Goal: Navigation & Orientation: Find specific page/section

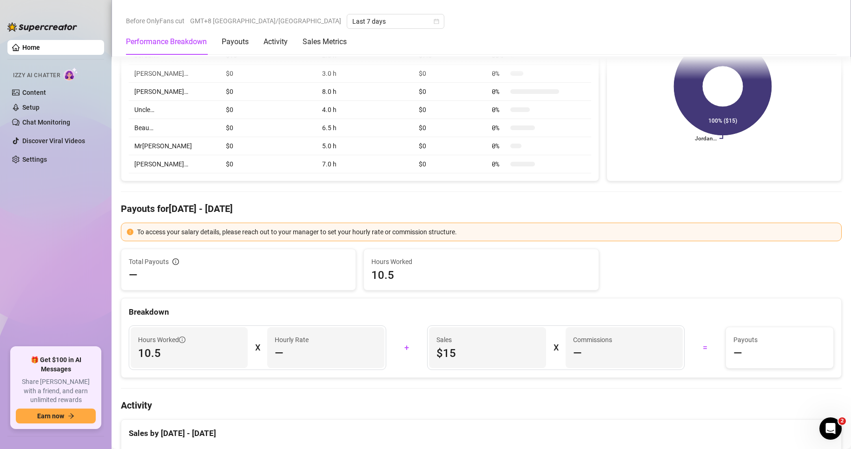
scroll to position [186, 0]
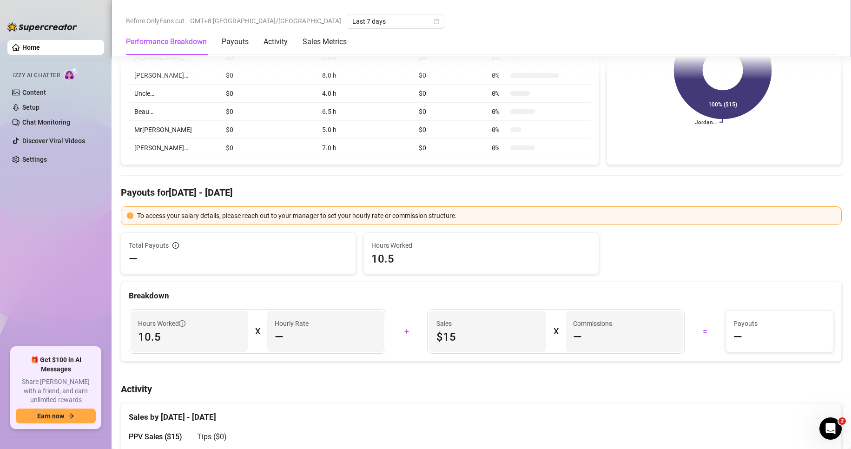
click at [573, 337] on span "—" at bounding box center [577, 337] width 9 height 15
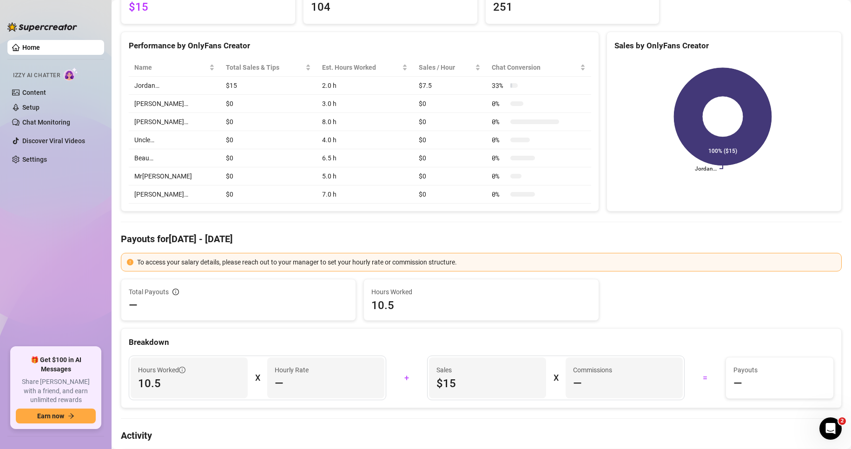
scroll to position [0, 0]
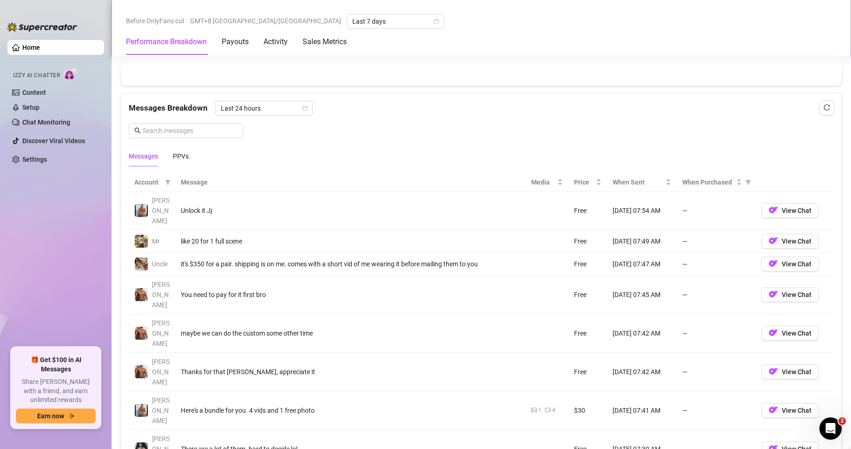
scroll to position [785, 0]
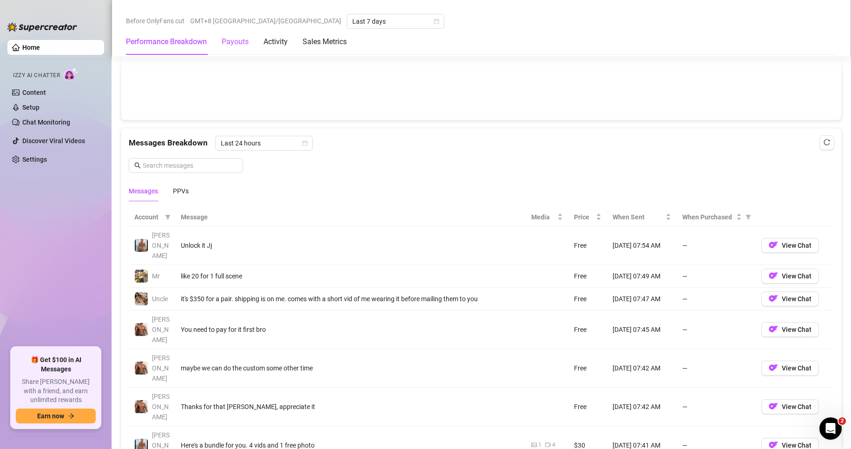
click at [232, 46] on div "Payouts" at bounding box center [235, 41] width 27 height 11
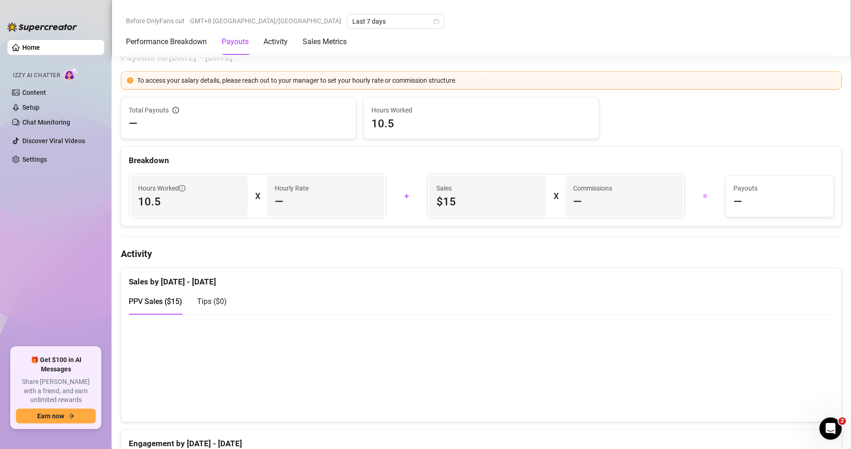
scroll to position [314, 0]
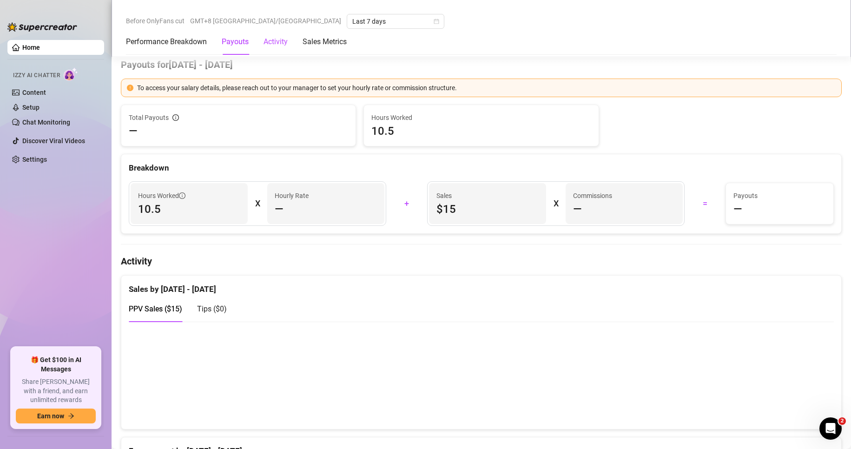
click at [277, 41] on div "Activity" at bounding box center [276, 41] width 24 height 11
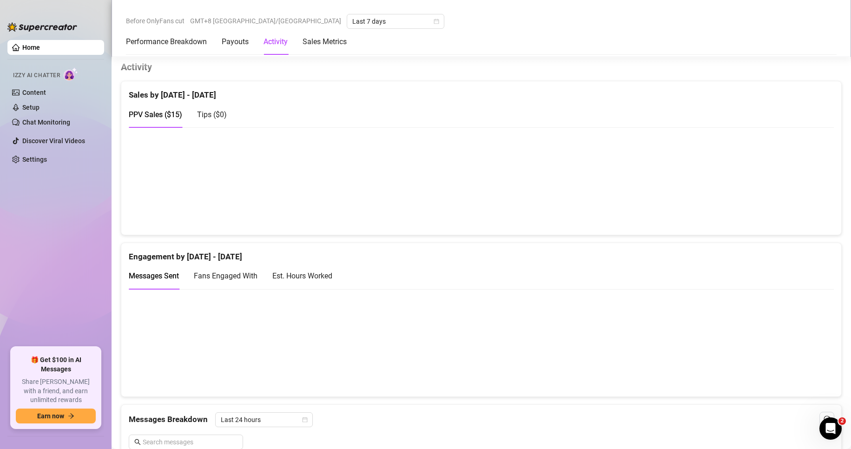
scroll to position [510, 0]
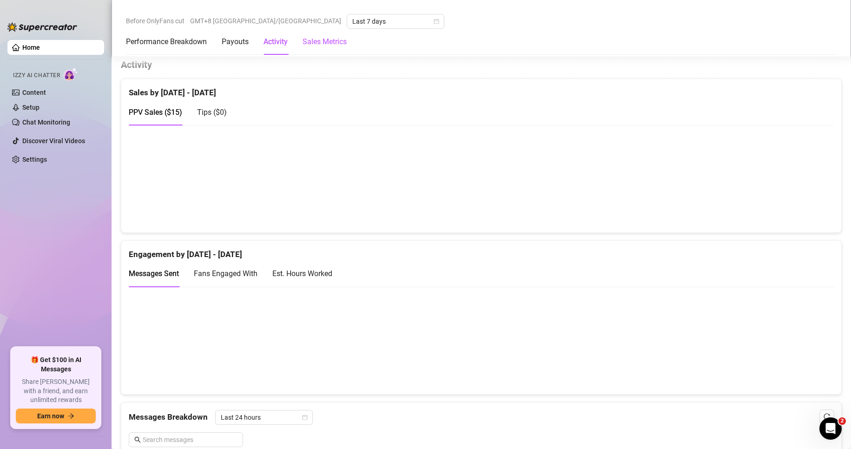
click at [338, 40] on Metrics "Sales Metrics" at bounding box center [325, 41] width 44 height 11
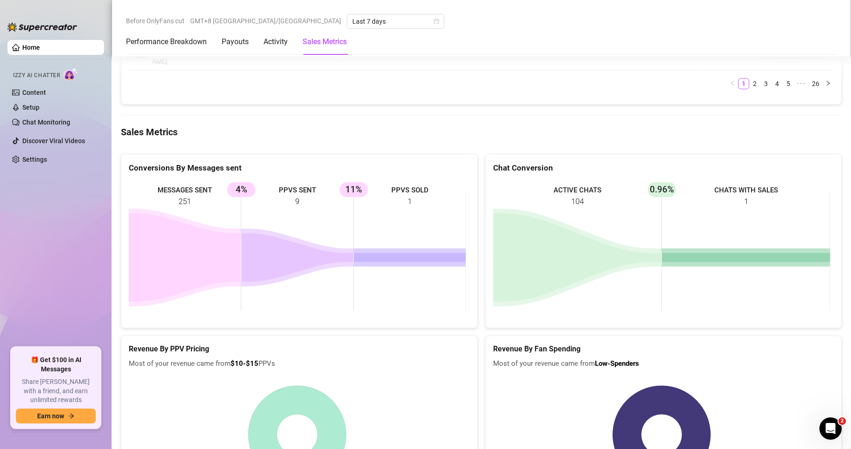
scroll to position [1427, 0]
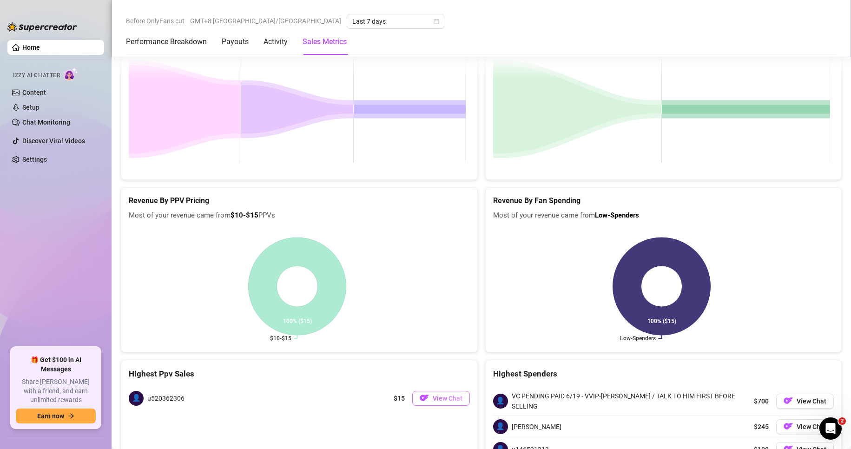
click at [442, 395] on span "View Chat" at bounding box center [448, 398] width 30 height 7
